Goal: Information Seeking & Learning: Check status

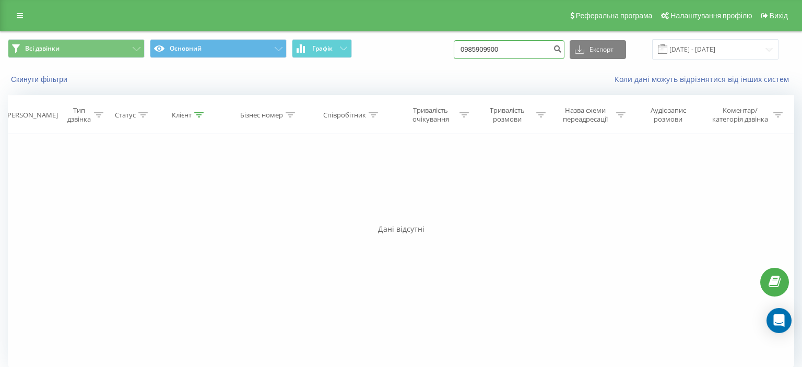
drag, startPoint x: 468, startPoint y: 46, endPoint x: 544, endPoint y: 47, distance: 76.2
click at [544, 47] on input "0985909900" at bounding box center [508, 49] width 111 height 19
paste input "63) 142 87 29"
click at [486, 53] on input "063) 142 87 29" at bounding box center [508, 49] width 111 height 19
type input "063 142 87 29"
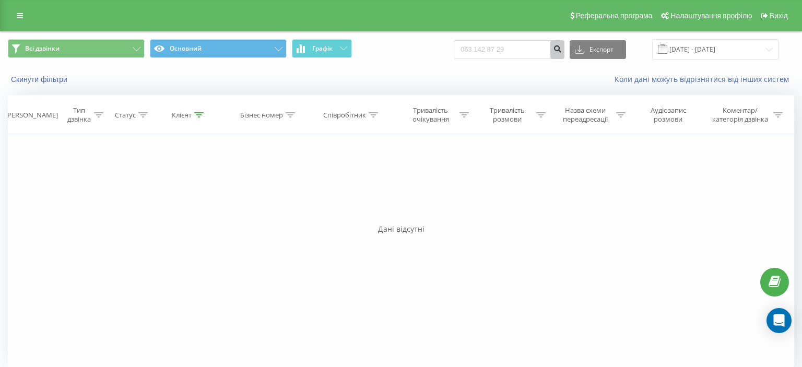
drag, startPoint x: 564, startPoint y: 49, endPoint x: 557, endPoint y: 50, distance: 6.3
click at [561, 49] on icon "submit" at bounding box center [557, 47] width 9 height 6
drag, startPoint x: 467, startPoint y: 47, endPoint x: 554, endPoint y: 45, distance: 87.7
click at [554, 45] on input "0631428729" at bounding box center [508, 49] width 111 height 19
paste input "50) 548 76 78"
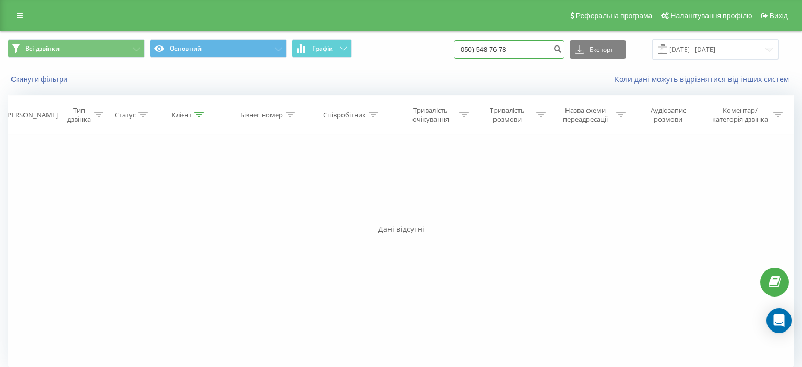
click at [487, 49] on input "050) 548 76 78" at bounding box center [508, 49] width 111 height 19
type input "050 548 76 78"
click at [561, 47] on icon "submit" at bounding box center [557, 47] width 9 height 6
drag, startPoint x: 471, startPoint y: 49, endPoint x: 552, endPoint y: 40, distance: 81.3
click at [552, 40] on input "0505487678" at bounding box center [508, 49] width 111 height 19
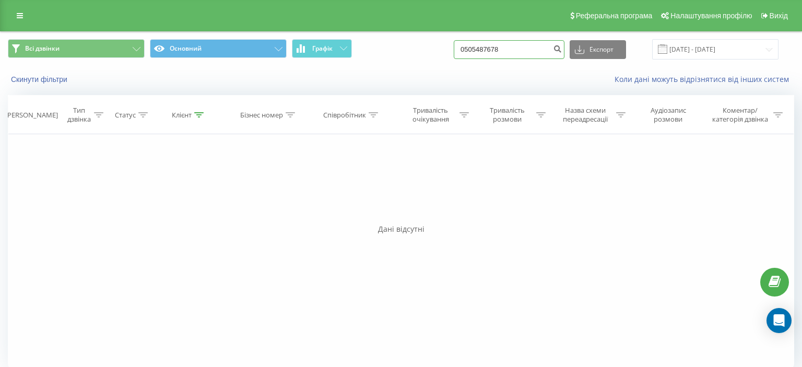
paste input "67) 406 29 43"
click at [487, 51] on input "067) 406 29 43" at bounding box center [508, 49] width 111 height 19
type input "067 406 29 43"
click at [561, 51] on icon "submit" at bounding box center [557, 47] width 9 height 6
drag, startPoint x: 472, startPoint y: 49, endPoint x: 545, endPoint y: 49, distance: 73.6
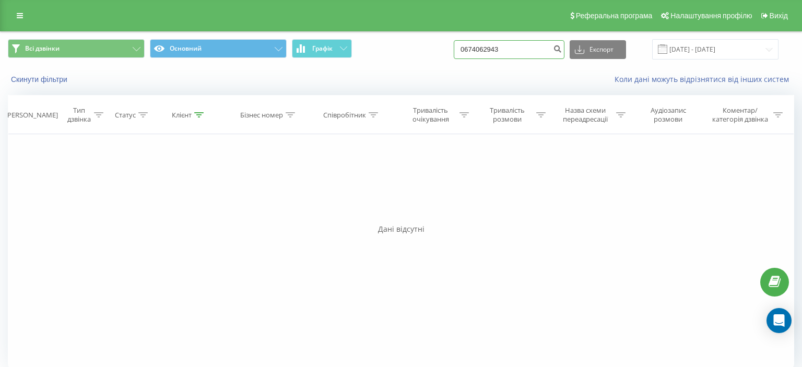
click at [545, 49] on input "0674062943" at bounding box center [508, 49] width 111 height 19
paste input "95) 863 20 17"
click at [486, 52] on input "095) 863 20 17" at bounding box center [508, 49] width 111 height 19
type input "095 863 20 17"
click at [560, 46] on icon "submit" at bounding box center [557, 47] width 9 height 6
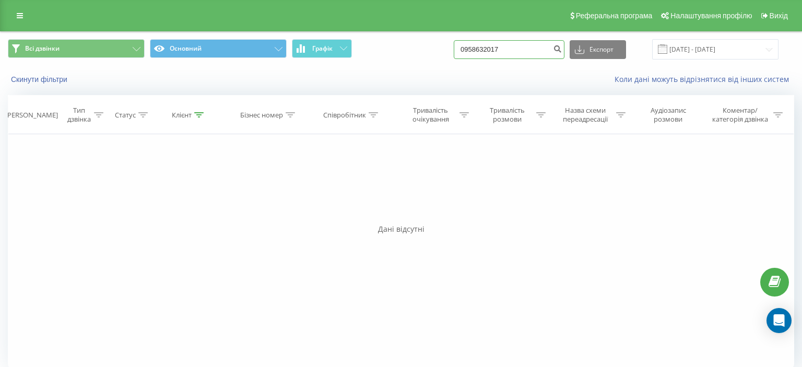
drag, startPoint x: 471, startPoint y: 45, endPoint x: 550, endPoint y: 47, distance: 78.8
click at [550, 47] on input "0958632017" at bounding box center [508, 49] width 111 height 19
paste input "67) 348 30 42"
click at [487, 53] on input "067) 348 30 42" at bounding box center [508, 49] width 111 height 19
type input "067 348 30 42"
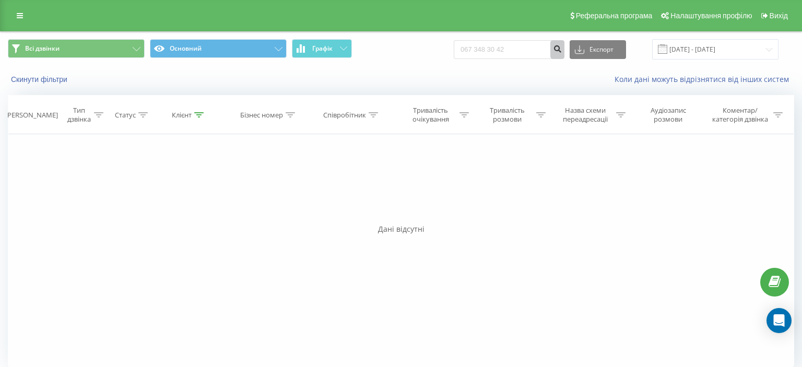
drag, startPoint x: 562, startPoint y: 49, endPoint x: 525, endPoint y: 70, distance: 42.1
click at [561, 50] on icon "submit" at bounding box center [557, 47] width 9 height 6
drag, startPoint x: 473, startPoint y: 47, endPoint x: 535, endPoint y: 47, distance: 62.6
click at [535, 47] on input "0673483042" at bounding box center [508, 49] width 111 height 19
paste input "93) 006 11 11"
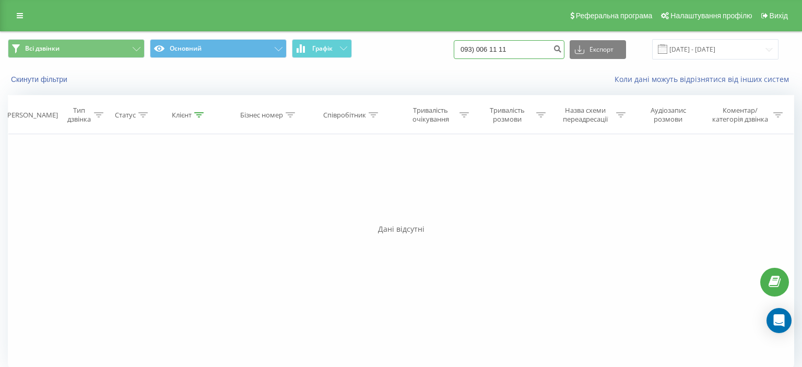
click at [487, 47] on input "093) 006 11 11" at bounding box center [508, 49] width 111 height 19
type input "093 006 11 11"
click at [561, 47] on icon "submit" at bounding box center [557, 47] width 9 height 6
click at [561, 50] on icon "submit" at bounding box center [557, 47] width 9 height 6
drag, startPoint x: 473, startPoint y: 53, endPoint x: 540, endPoint y: 45, distance: 67.3
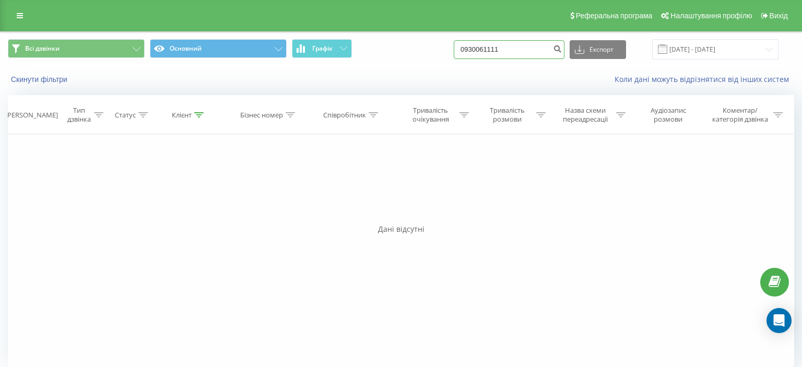
click at [540, 45] on input "0930061111" at bounding box center [508, 49] width 111 height 19
paste input "9) 788 52 53"
click at [485, 48] on input "099) 788 52 53" at bounding box center [508, 49] width 111 height 19
type input "099 788 52 53"
click at [560, 49] on icon "submit" at bounding box center [557, 47] width 9 height 6
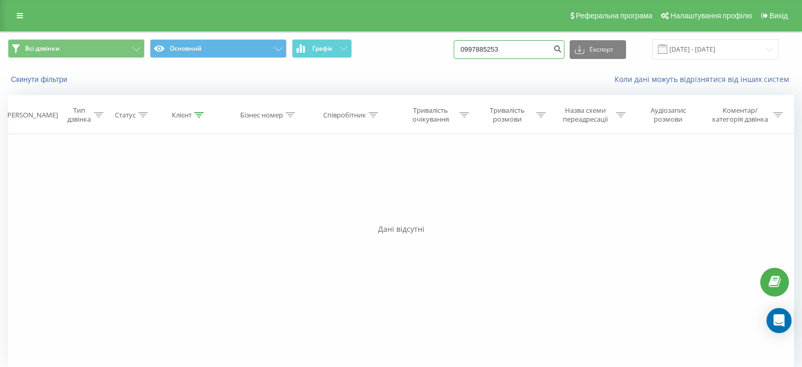
drag, startPoint x: 472, startPoint y: 51, endPoint x: 543, endPoint y: 43, distance: 71.9
click at [543, 43] on input "0997885253" at bounding box center [508, 49] width 111 height 19
paste input "66) 938 81 60"
click at [486, 49] on input "066) 938 81 60" at bounding box center [508, 49] width 111 height 19
type input "066 938 81 60"
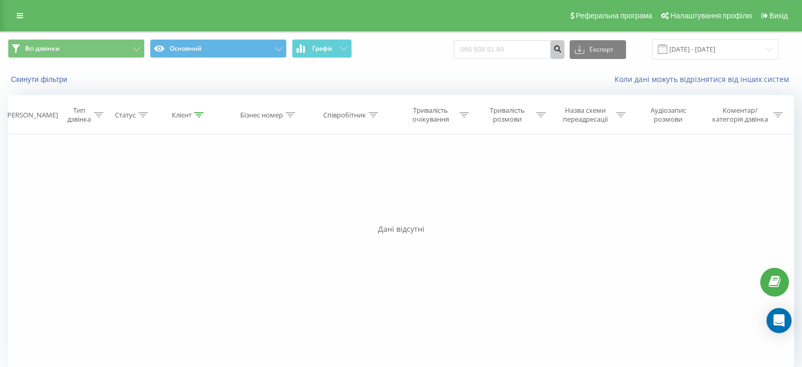
click at [561, 50] on icon "submit" at bounding box center [557, 47] width 9 height 6
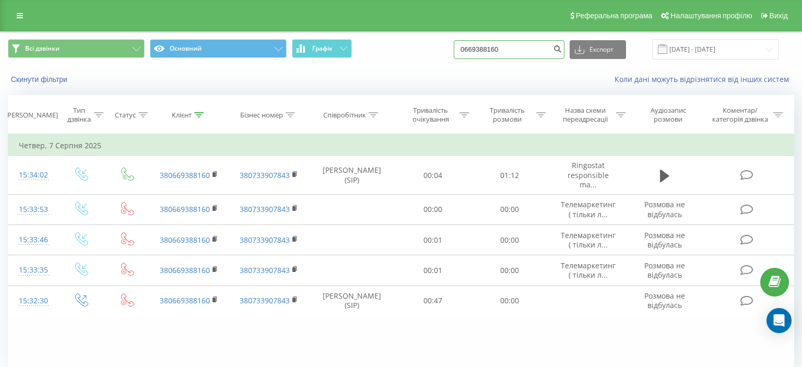
drag, startPoint x: 471, startPoint y: 51, endPoint x: 544, endPoint y: 51, distance: 73.6
click at [544, 51] on input "0669388160" at bounding box center [508, 49] width 111 height 19
paste input "96) 496 24 98"
click at [487, 50] on input "096) 496 24 98" at bounding box center [508, 49] width 111 height 19
type input "096 496 24 98"
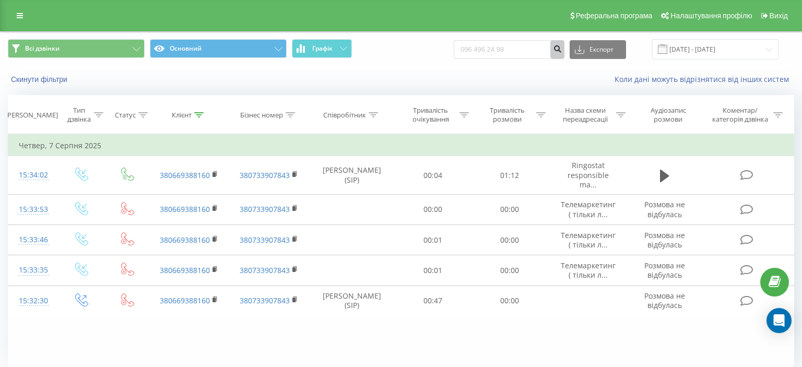
click at [561, 49] on icon "submit" at bounding box center [557, 47] width 9 height 6
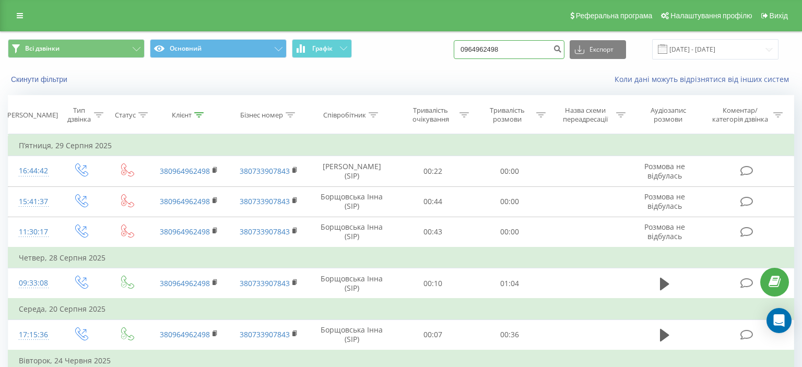
drag, startPoint x: 471, startPoint y: 47, endPoint x: 537, endPoint y: 51, distance: 66.4
click at [537, 51] on input "0964962498" at bounding box center [508, 49] width 111 height 19
paste input "8) 351 70 2"
drag, startPoint x: 486, startPoint y: 53, endPoint x: 477, endPoint y: 70, distance: 20.1
click at [486, 52] on input "098) 351 70 28" at bounding box center [508, 49] width 111 height 19
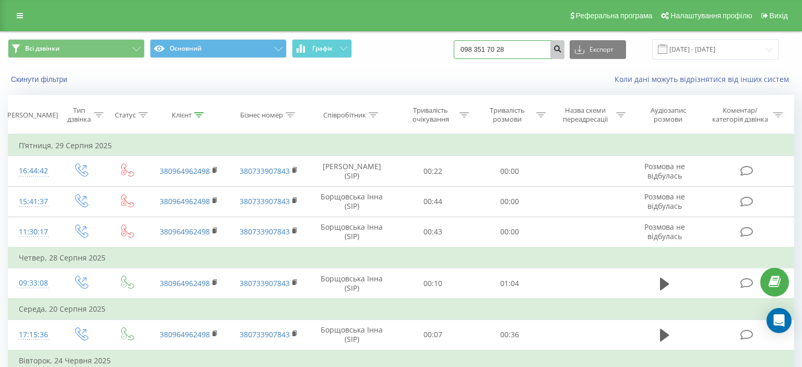
type input "098 351 70 28"
click at [561, 51] on icon "submit" at bounding box center [557, 47] width 9 height 6
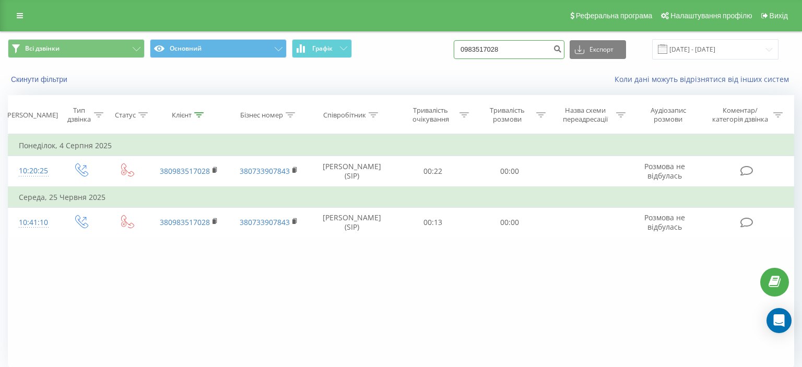
drag, startPoint x: 470, startPoint y: 49, endPoint x: 548, endPoint y: 49, distance: 77.8
click at [548, 49] on input "0983517028" at bounding box center [508, 49] width 111 height 19
drag, startPoint x: 473, startPoint y: 48, endPoint x: 478, endPoint y: 47, distance: 5.2
paste input "677682789"
type input "0677682789"
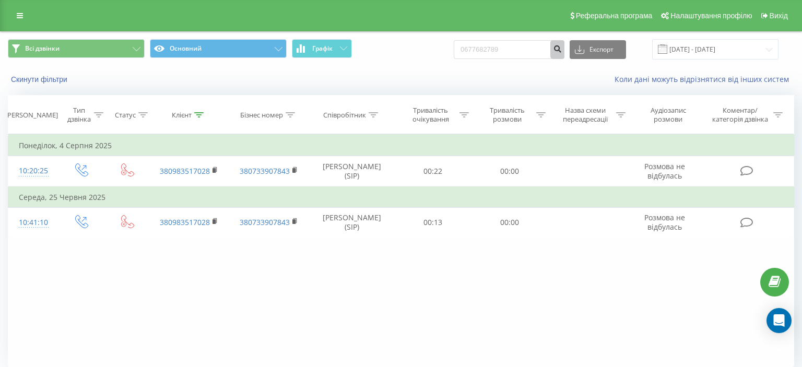
click at [561, 50] on icon "submit" at bounding box center [557, 47] width 9 height 6
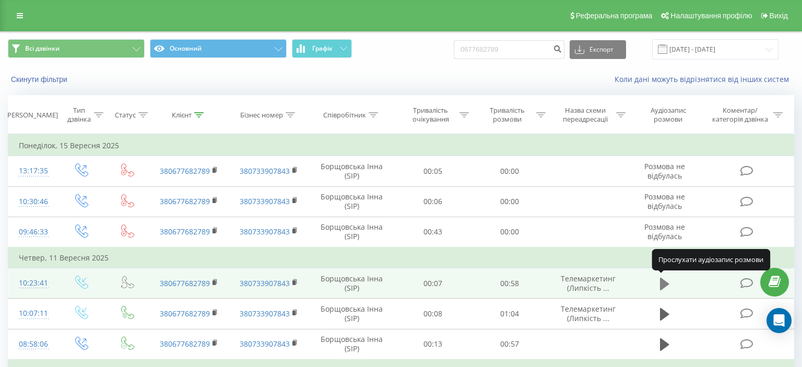
click at [664, 282] on icon at bounding box center [664, 283] width 9 height 13
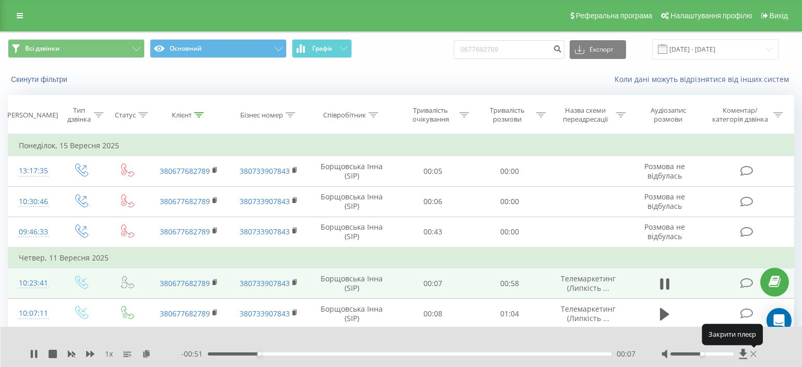
click at [752, 355] on icon at bounding box center [753, 354] width 6 height 6
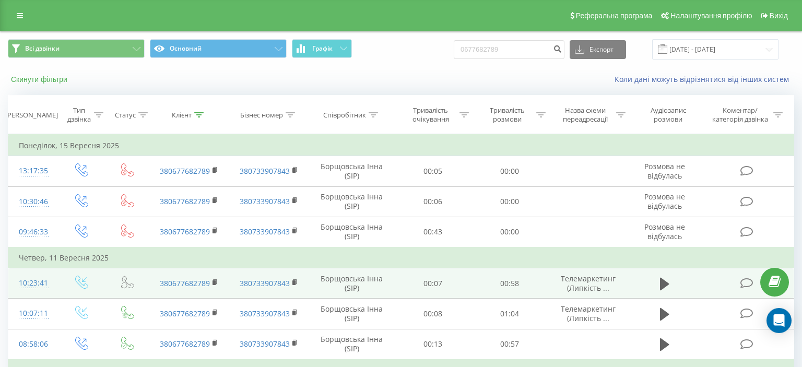
click at [30, 77] on button "Скинути фільтри" at bounding box center [40, 79] width 65 height 9
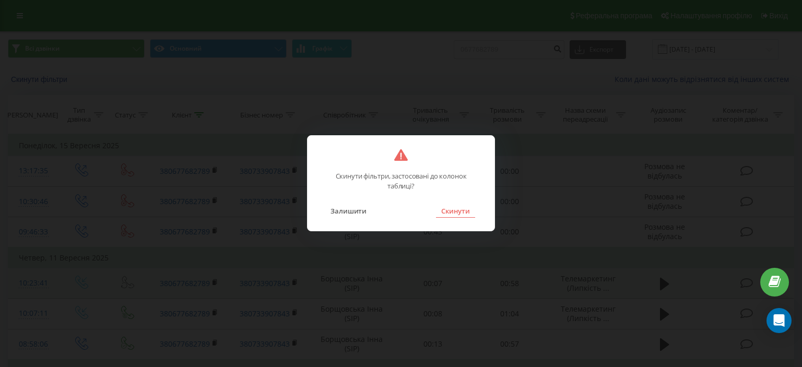
click at [458, 211] on button "Скинути" at bounding box center [455, 211] width 39 height 14
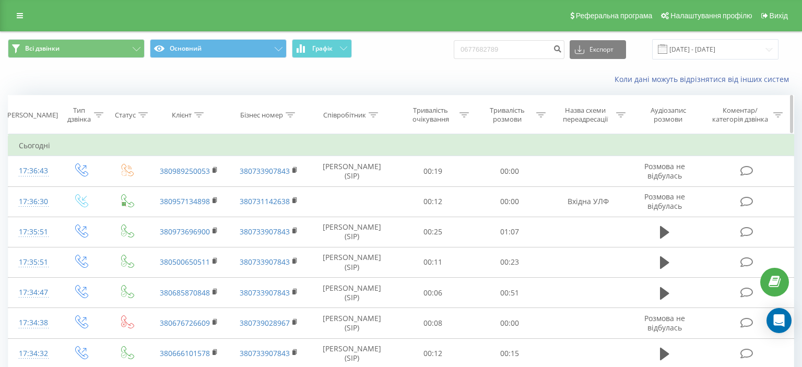
click at [376, 115] on icon at bounding box center [372, 114] width 9 height 5
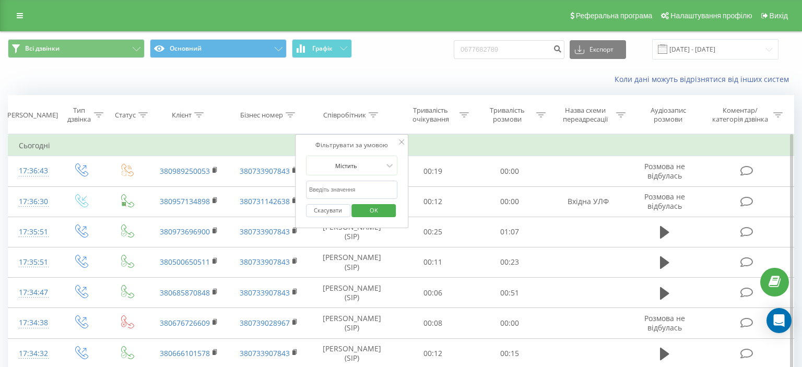
click at [318, 187] on input "text" at bounding box center [352, 190] width 92 height 18
type input "борщовська"
click at [373, 210] on span "OK" at bounding box center [373, 210] width 29 height 16
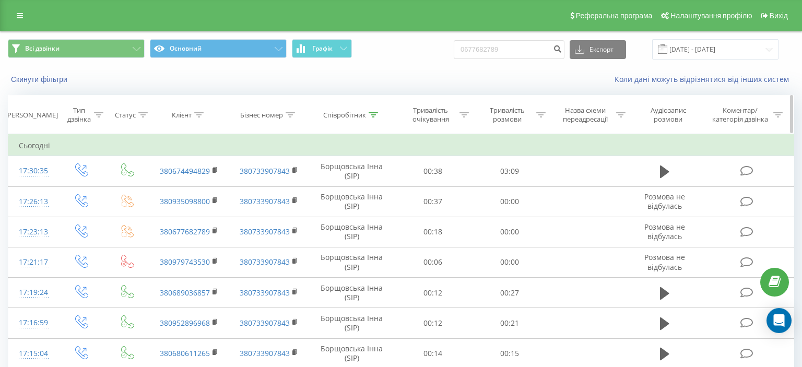
click at [373, 113] on icon at bounding box center [372, 114] width 9 height 5
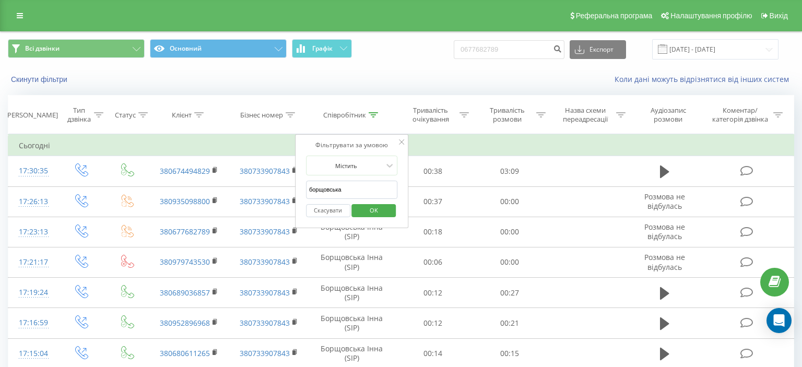
click at [383, 211] on span "OK" at bounding box center [373, 210] width 29 height 16
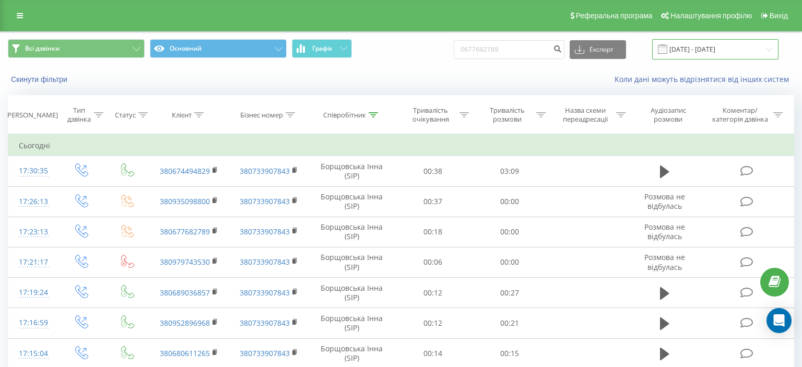
click at [771, 49] on input "22.06.2025 - 22.09.2025" at bounding box center [715, 49] width 126 height 20
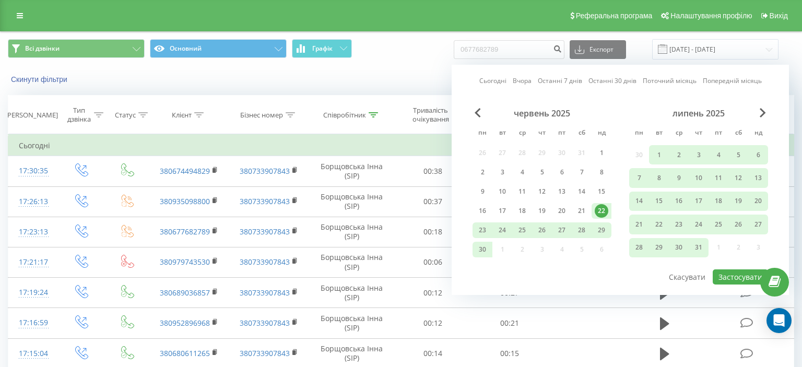
click at [487, 83] on link "Сьогодні" at bounding box center [492, 81] width 27 height 10
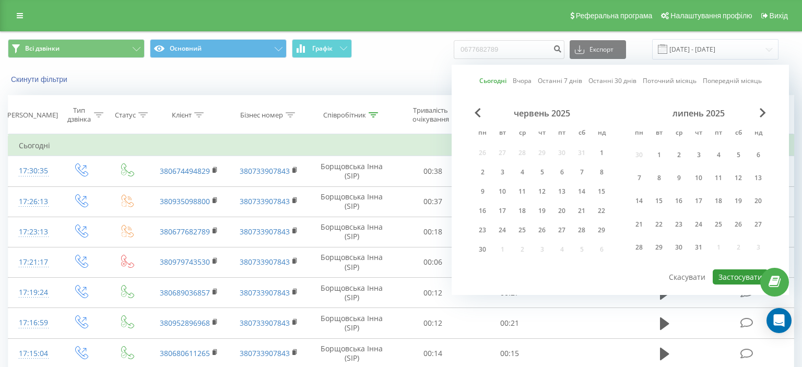
click at [723, 276] on button "Застосувати" at bounding box center [739, 276] width 55 height 15
type input "[DATE] - [DATE]"
